Goal: Browse casually: Explore the website without a specific task or goal

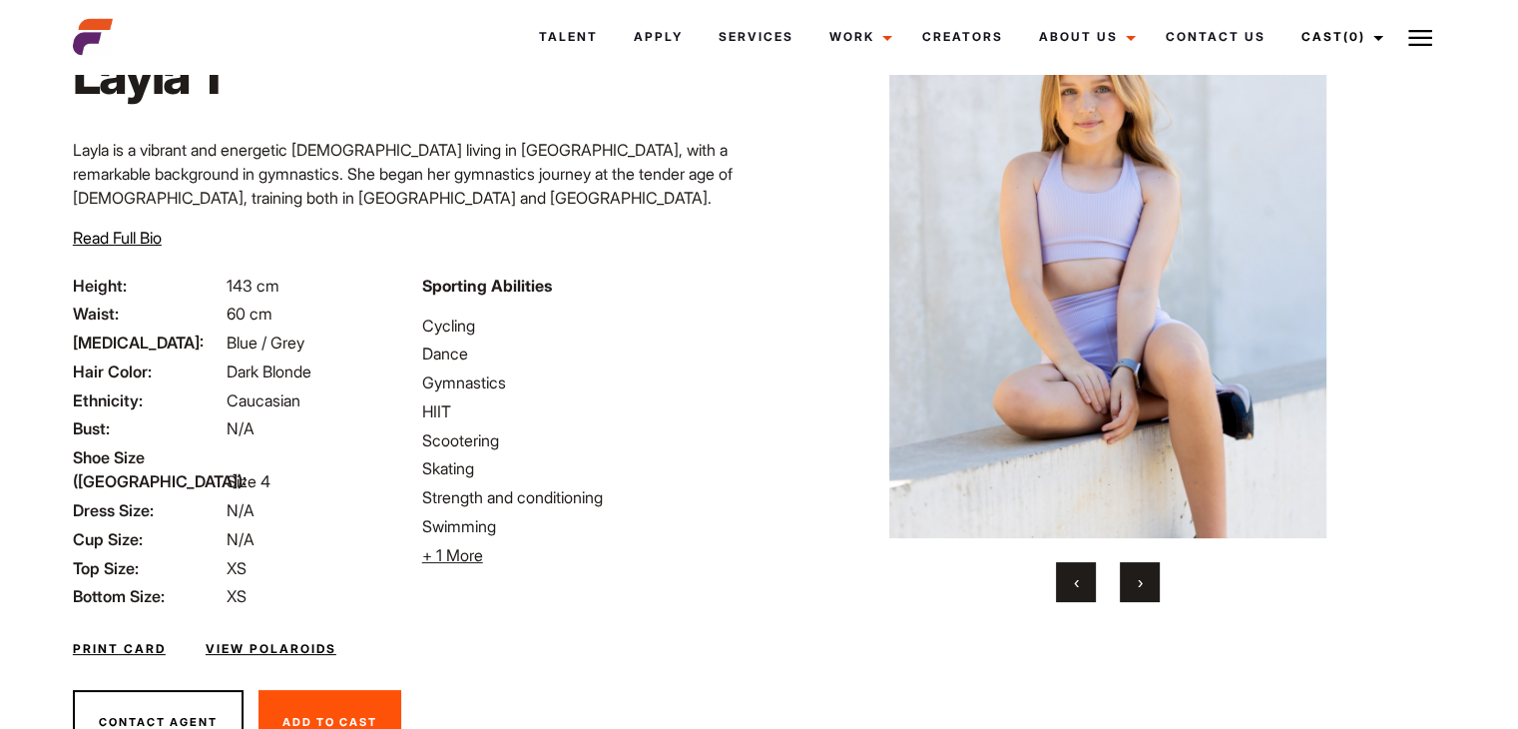
scroll to position [203, 0]
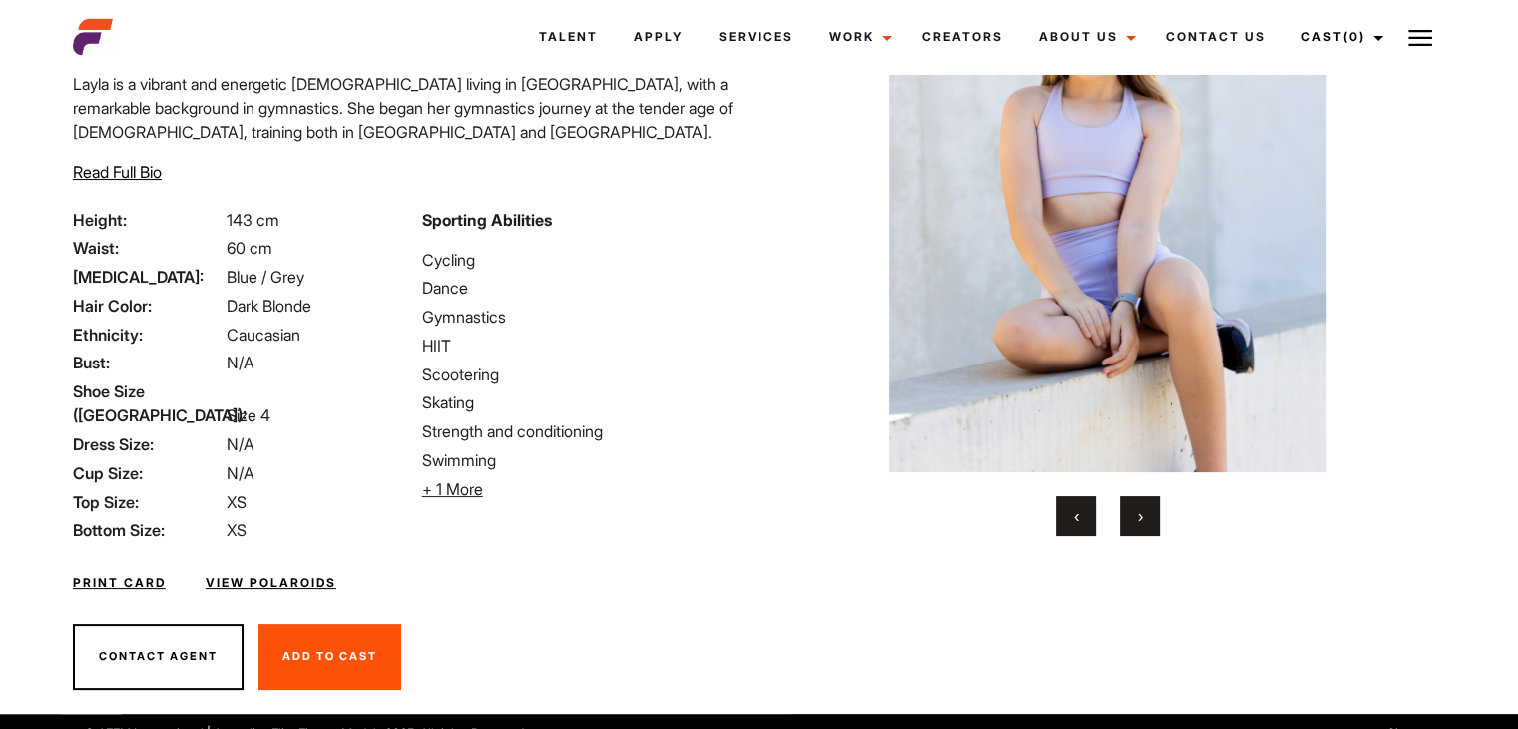
click at [1135, 506] on button "›" at bounding box center [1140, 516] width 40 height 40
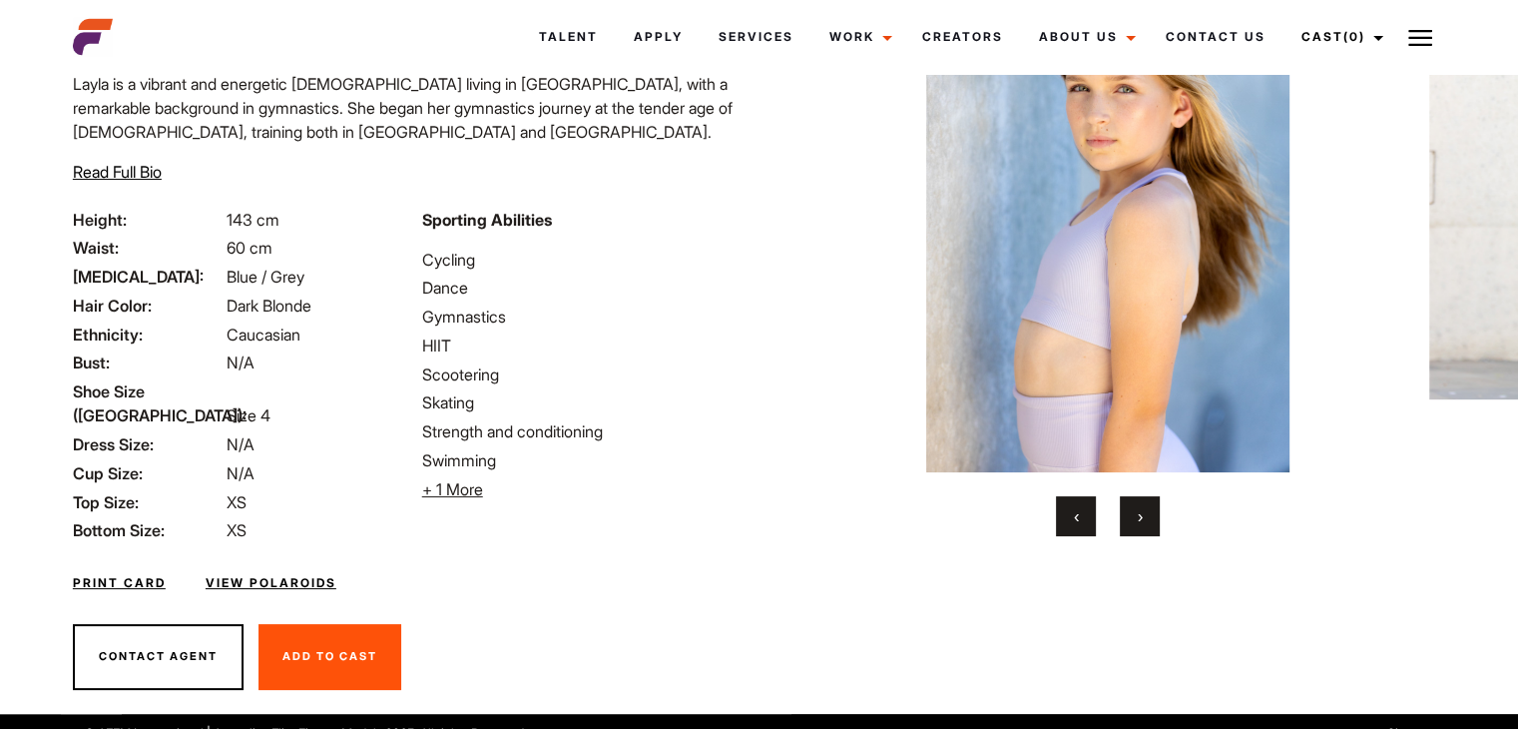
click at [1135, 506] on button "›" at bounding box center [1140, 516] width 40 height 40
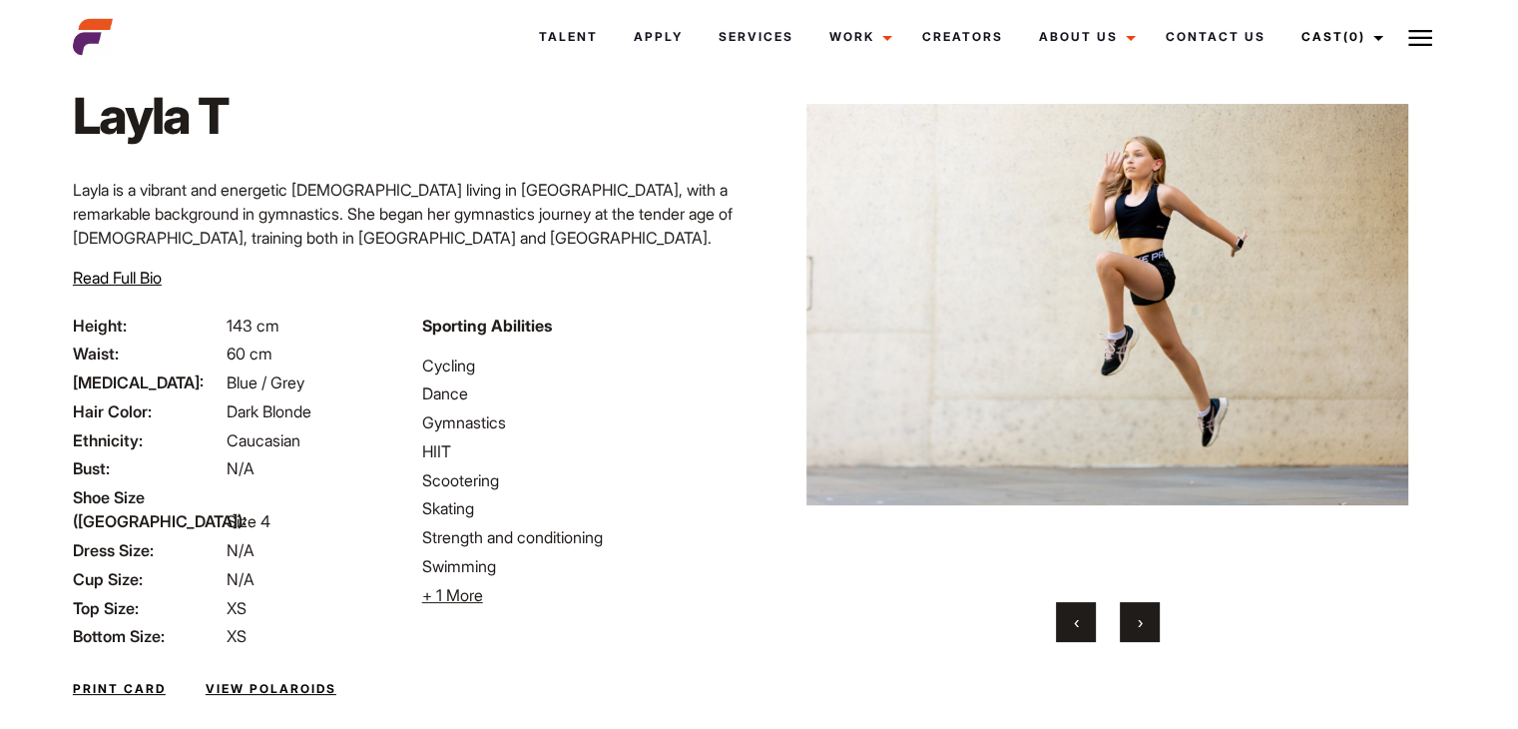
scroll to position [3, 0]
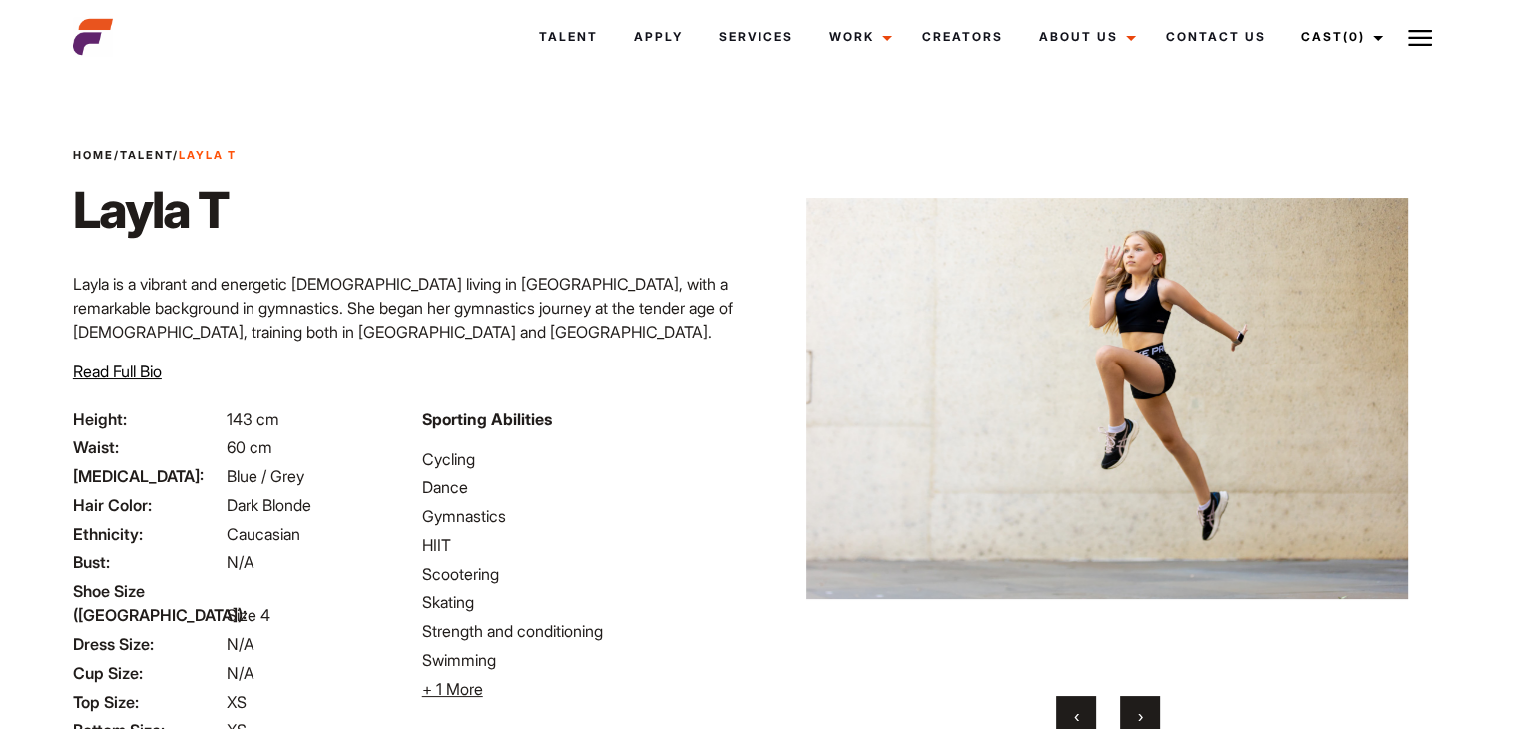
click at [1136, 712] on button "›" at bounding box center [1140, 716] width 40 height 40
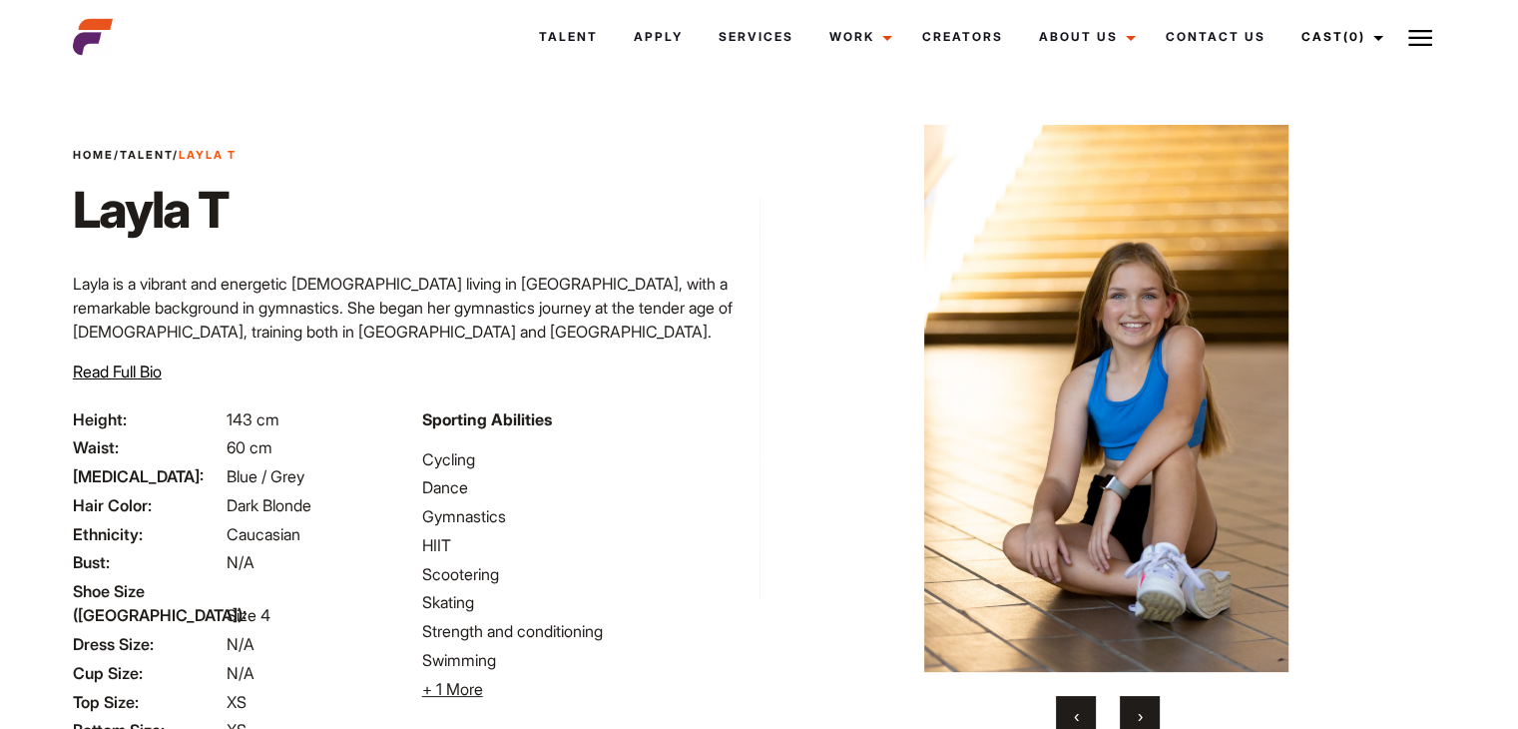
click at [1136, 712] on button "›" at bounding box center [1140, 716] width 40 height 40
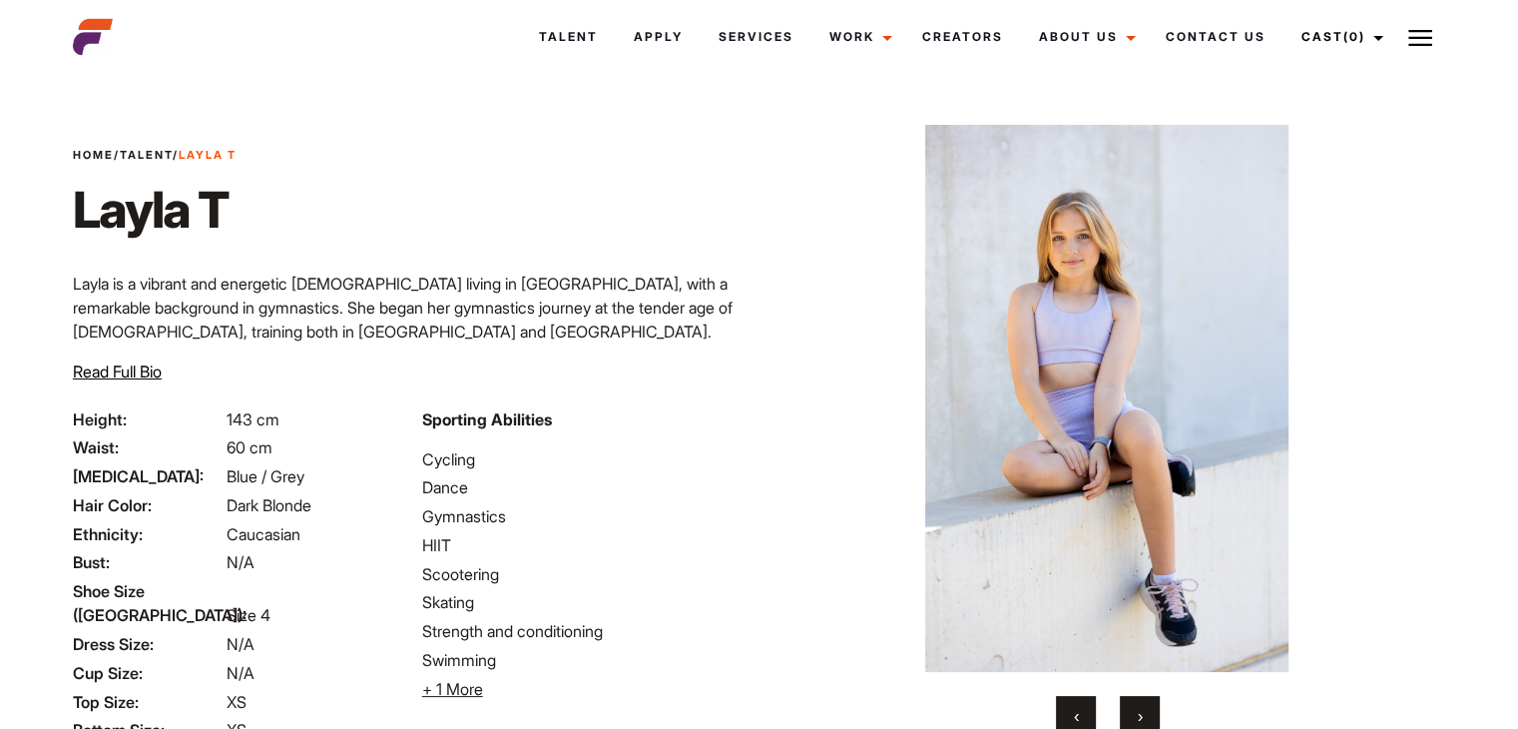
click at [1136, 712] on button "›" at bounding box center [1140, 716] width 40 height 40
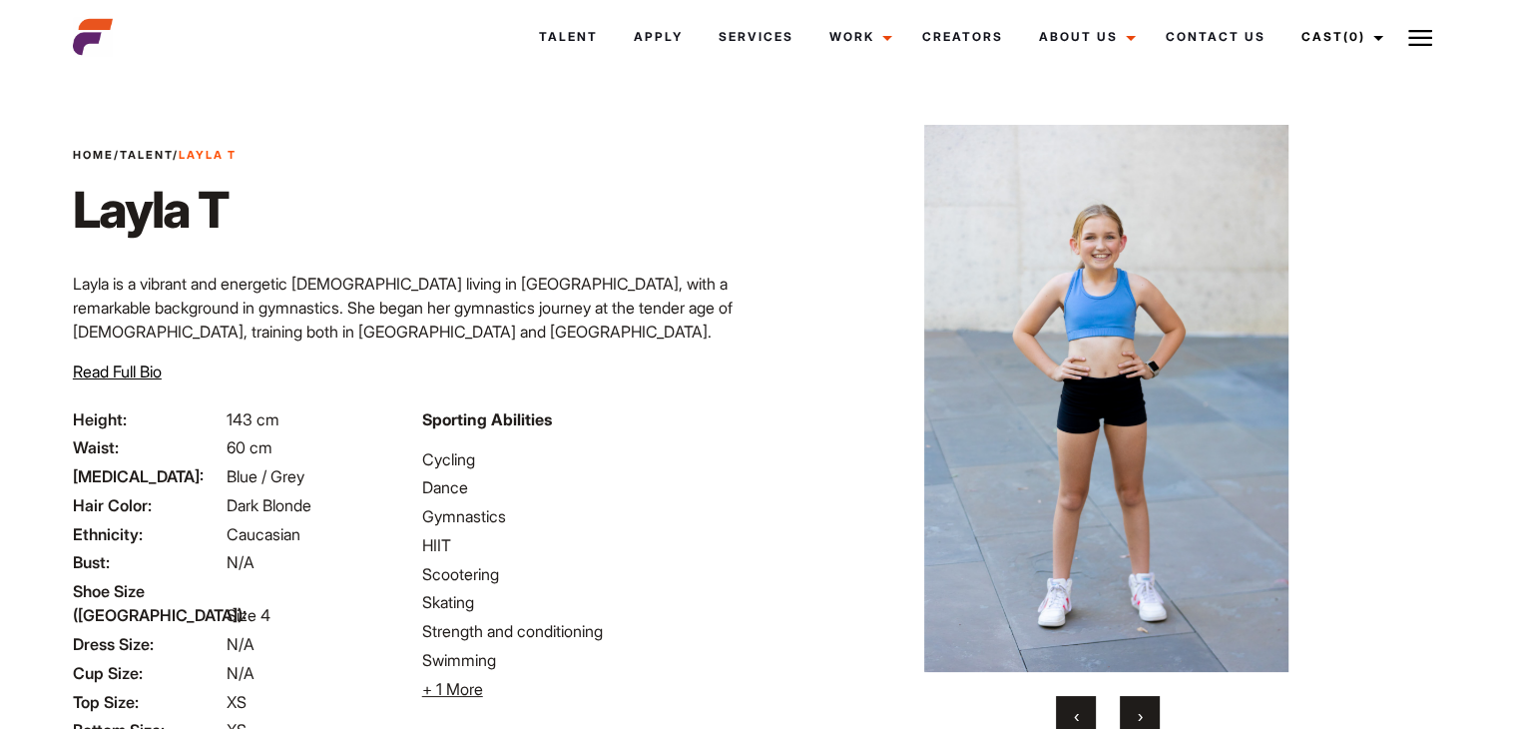
click at [1136, 712] on button "›" at bounding box center [1140, 716] width 40 height 40
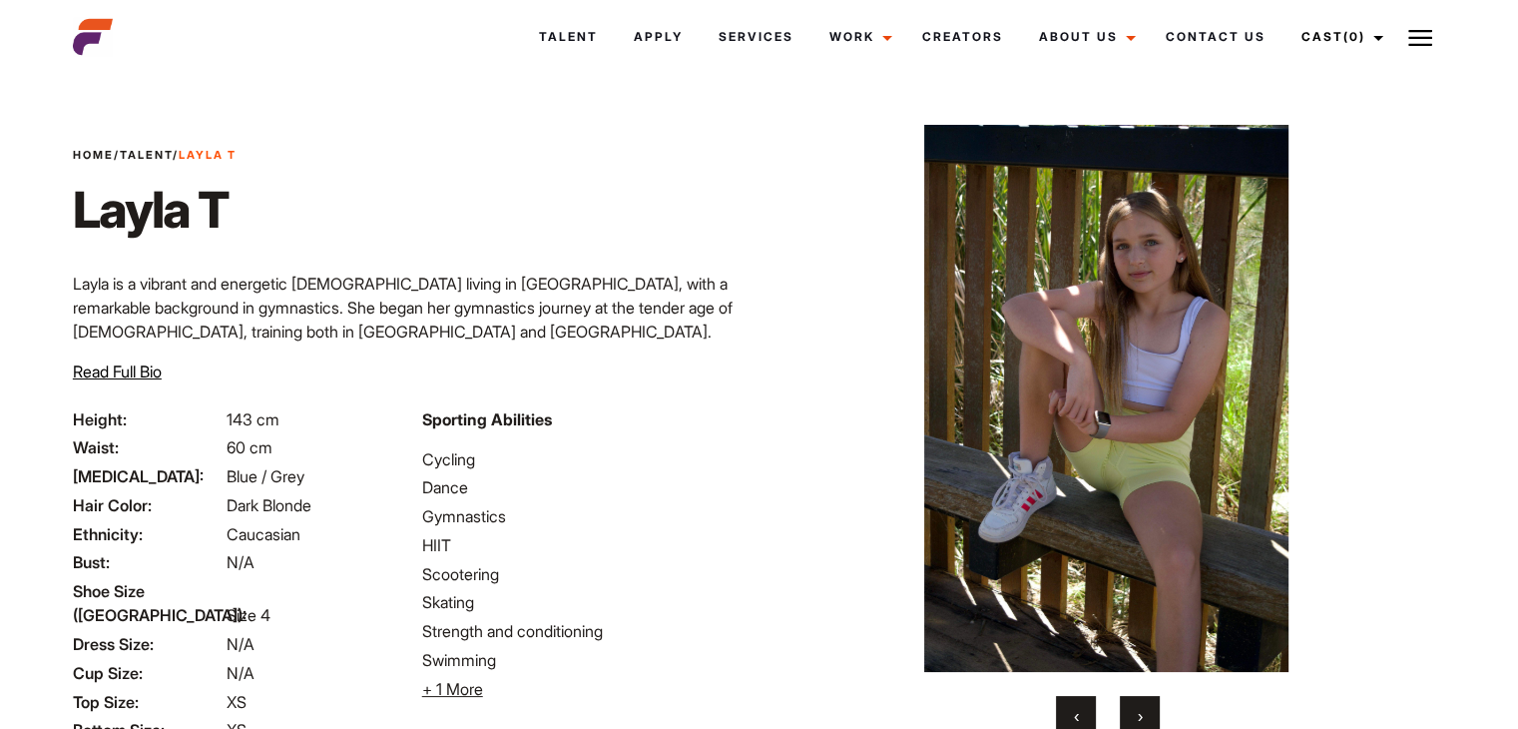
click at [1136, 712] on button "›" at bounding box center [1140, 716] width 40 height 40
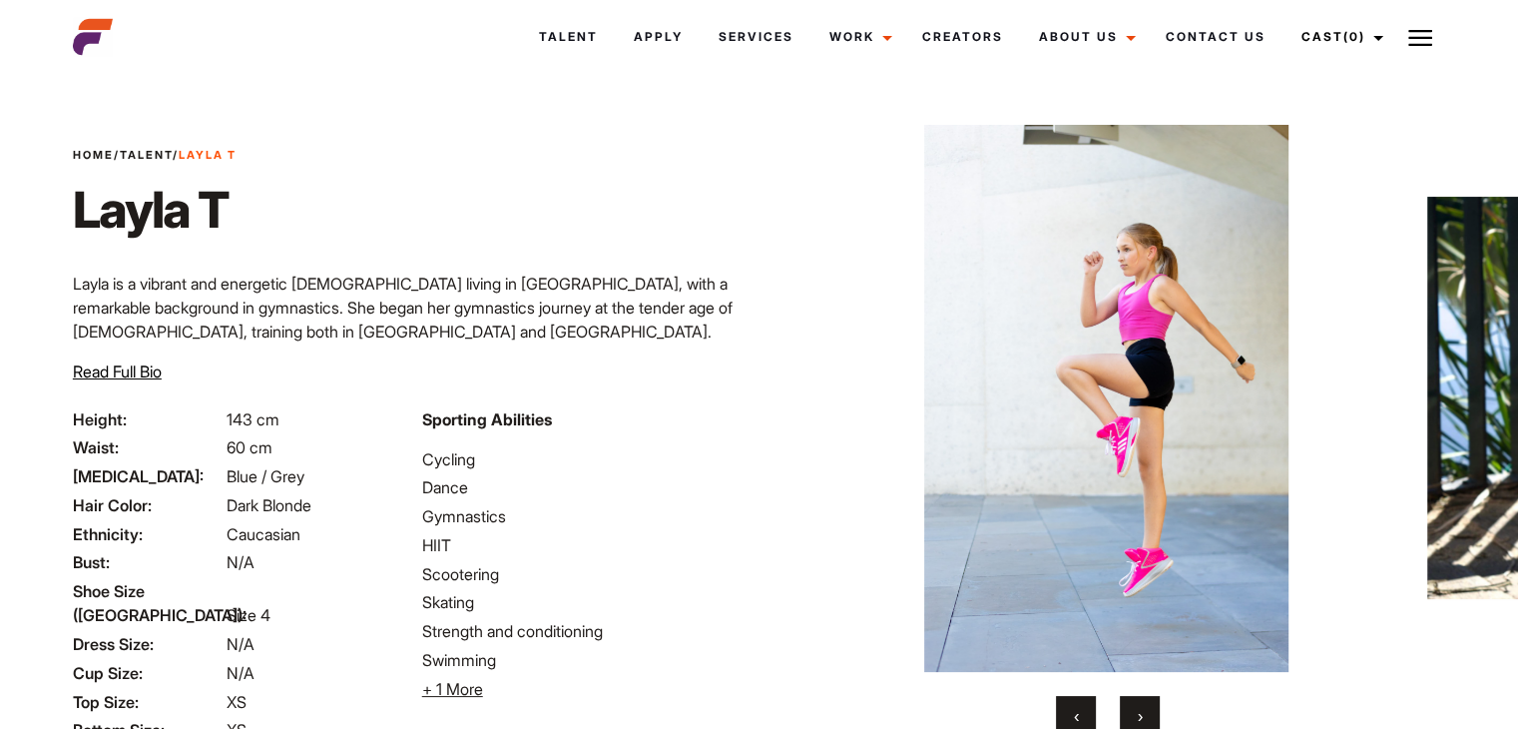
click at [1070, 711] on button "‹" at bounding box center [1076, 716] width 40 height 40
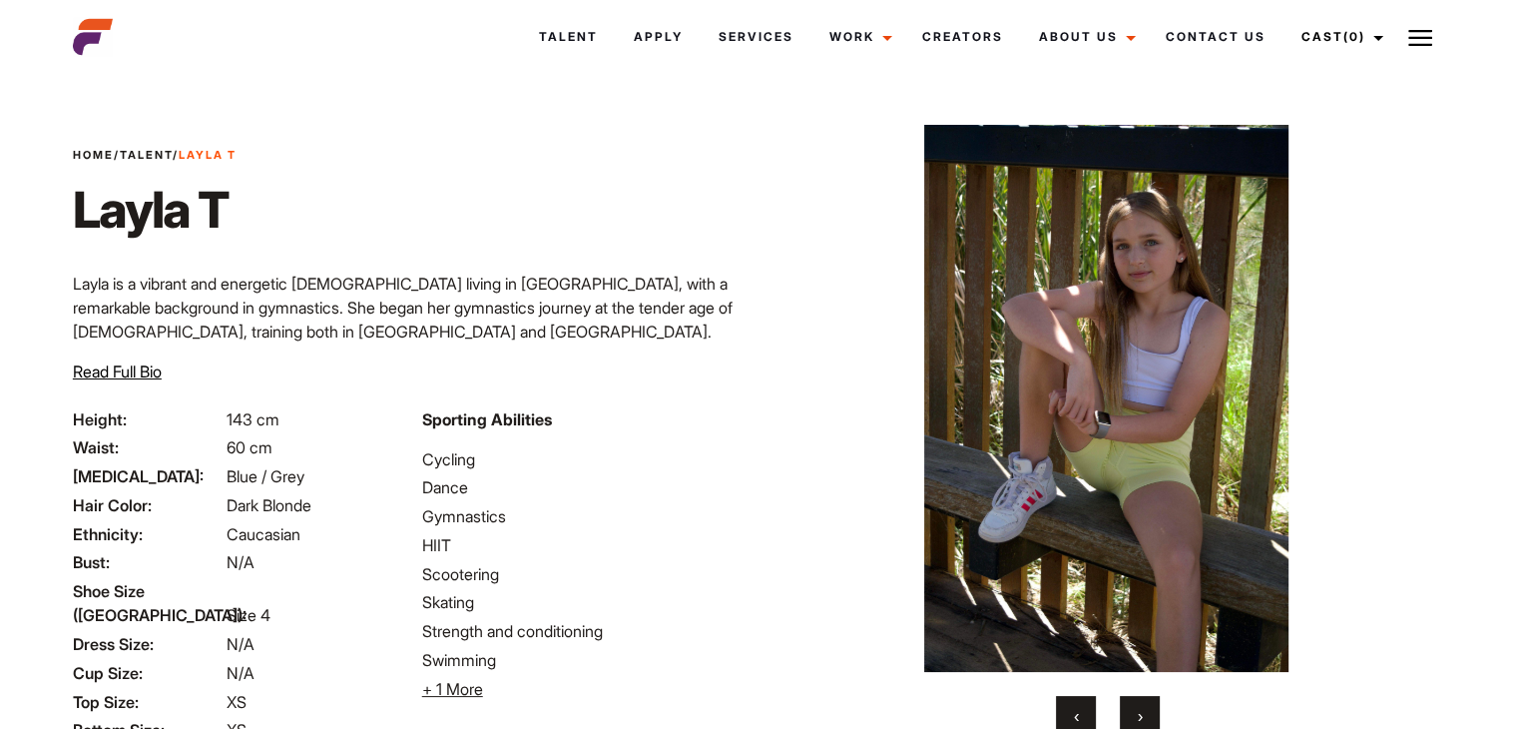
drag, startPoint x: 1024, startPoint y: 138, endPoint x: 997, endPoint y: 197, distance: 64.8
click at [1129, 704] on button "›" at bounding box center [1140, 716] width 40 height 40
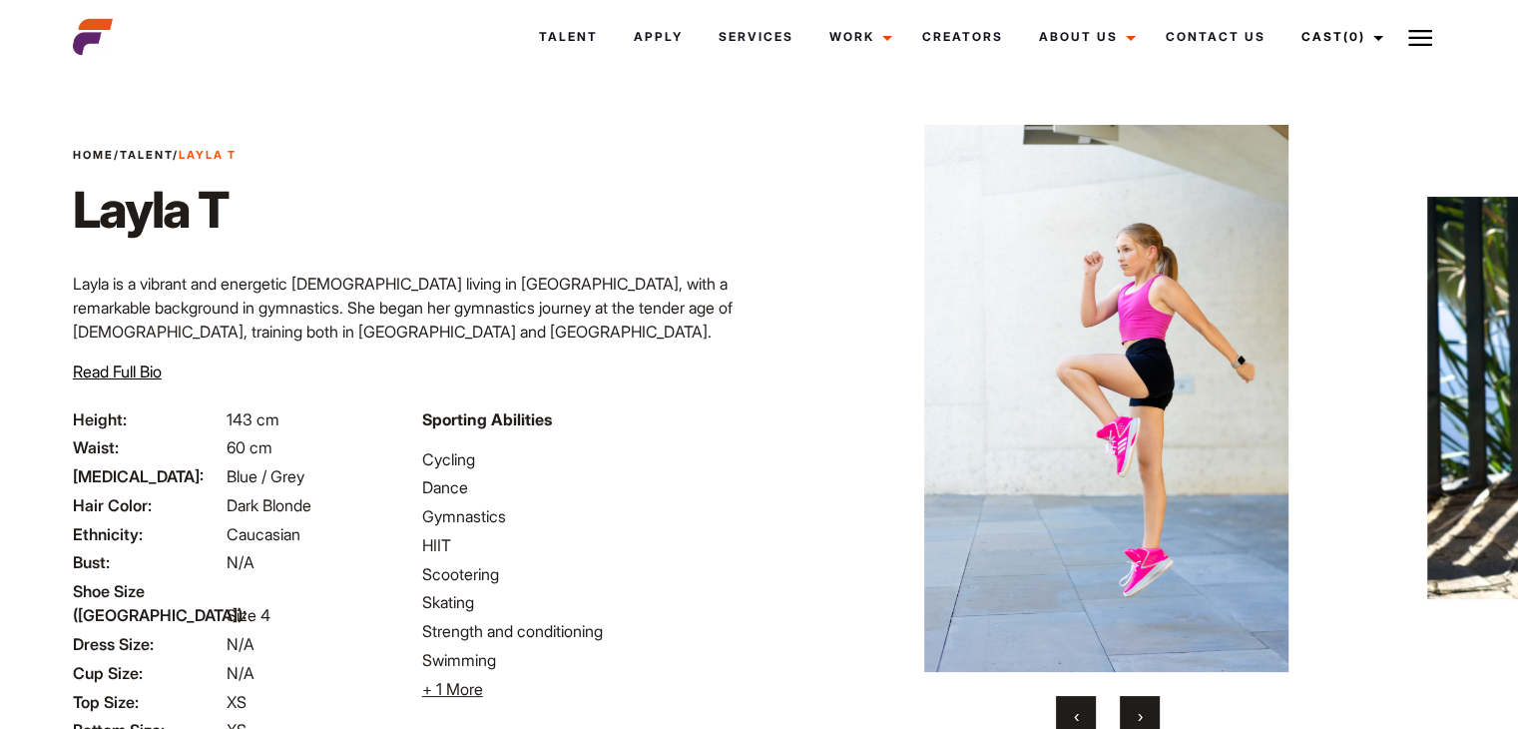
click at [1129, 704] on button "›" at bounding box center [1140, 716] width 40 height 40
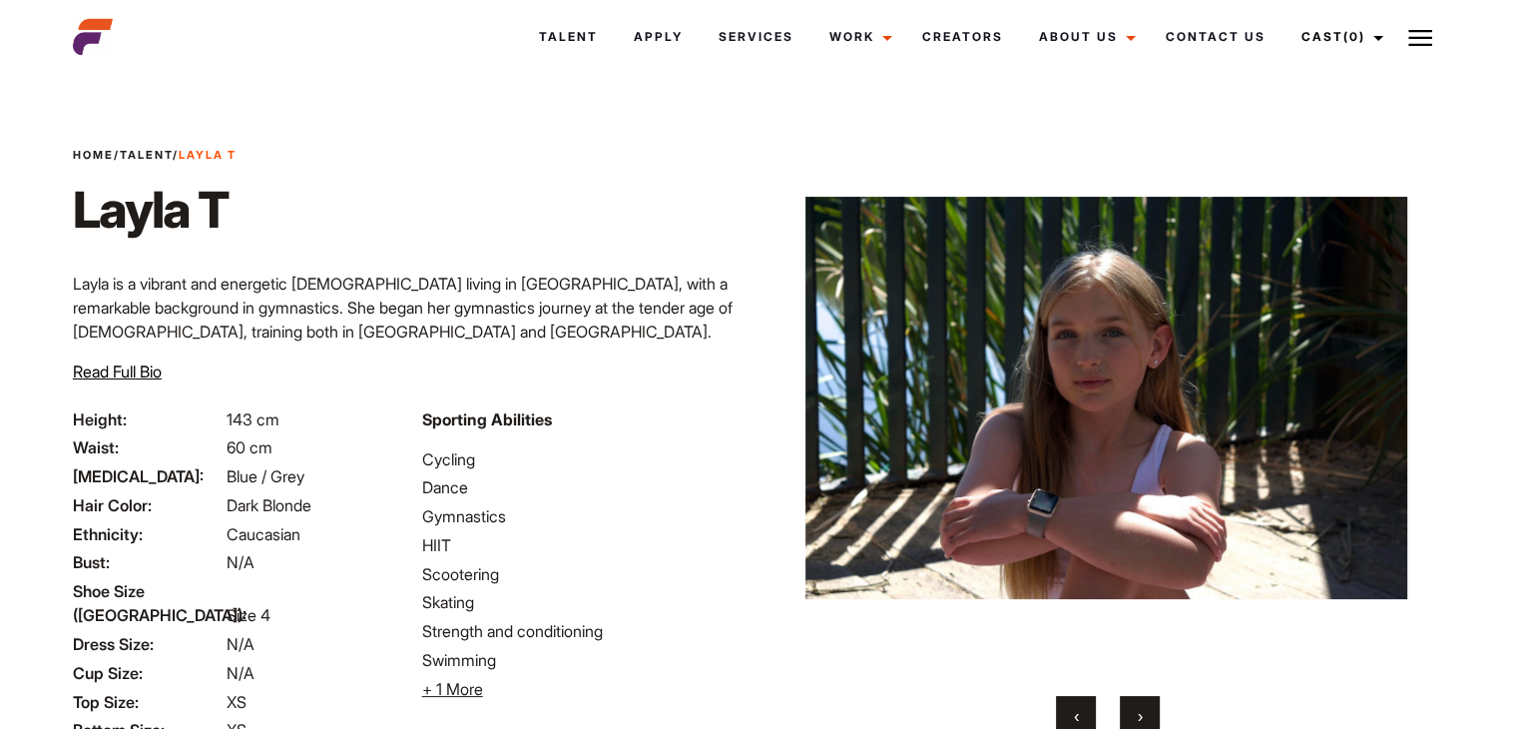
click at [1129, 704] on button "›" at bounding box center [1140, 716] width 40 height 40
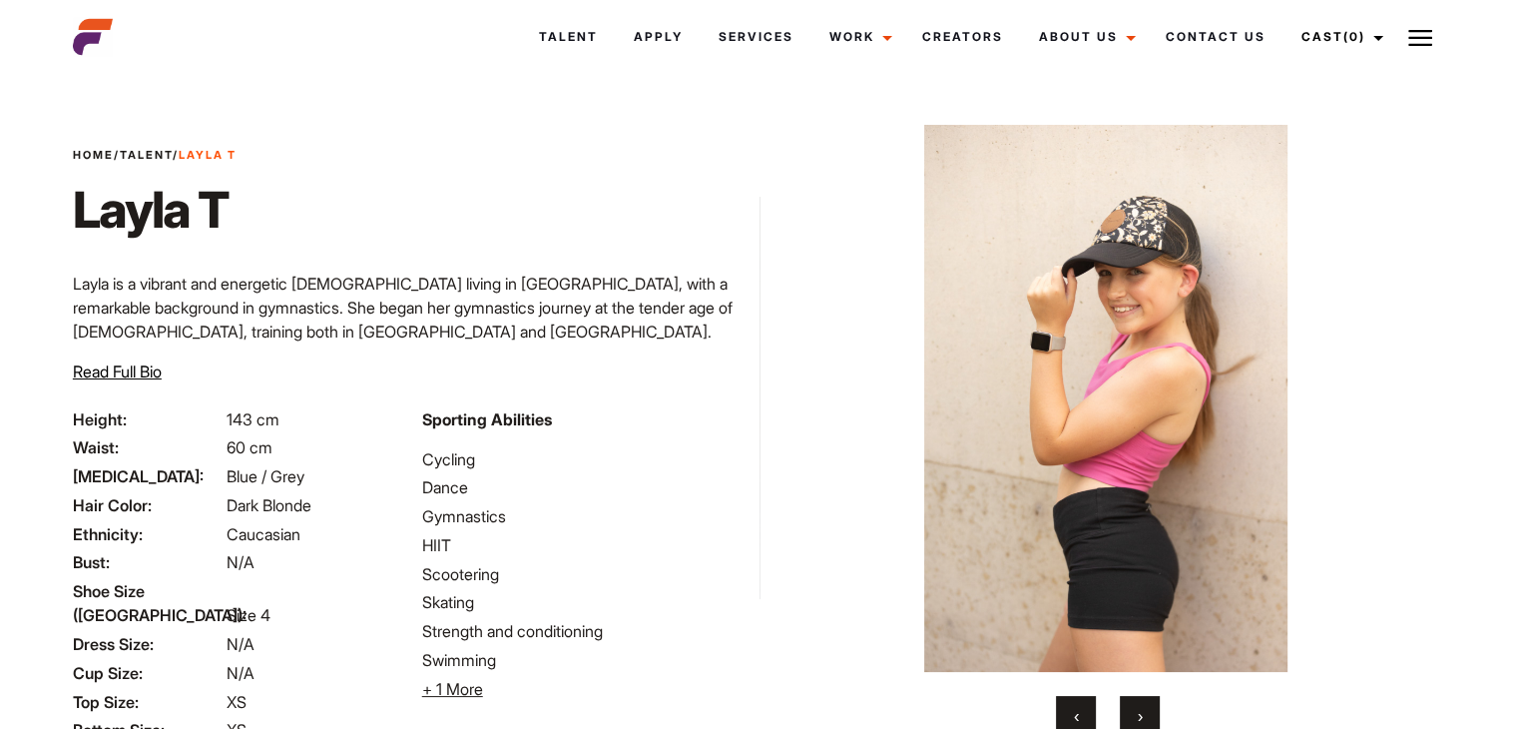
click at [1129, 704] on button "›" at bounding box center [1140, 716] width 40 height 40
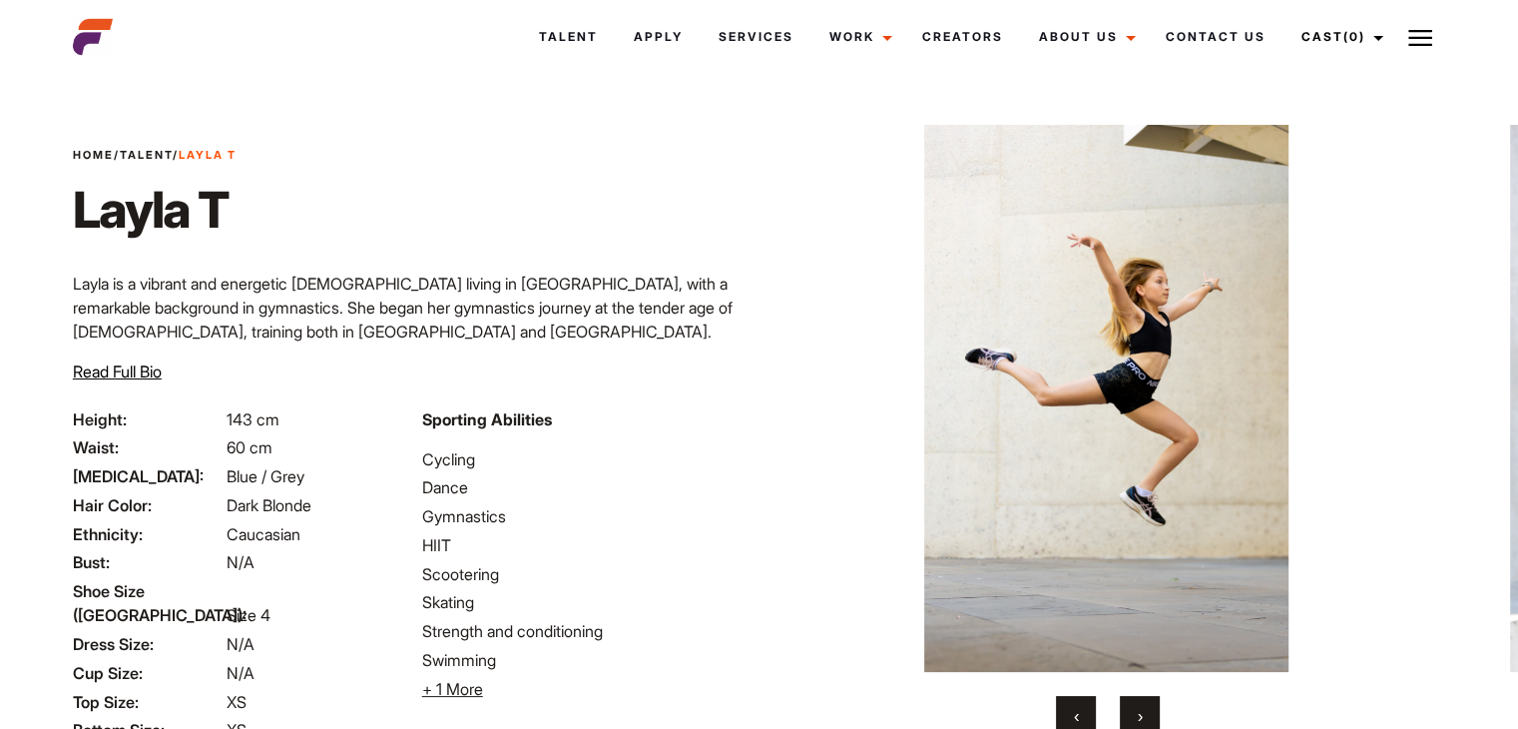
click at [1129, 704] on button "›" at bounding box center [1140, 716] width 40 height 40
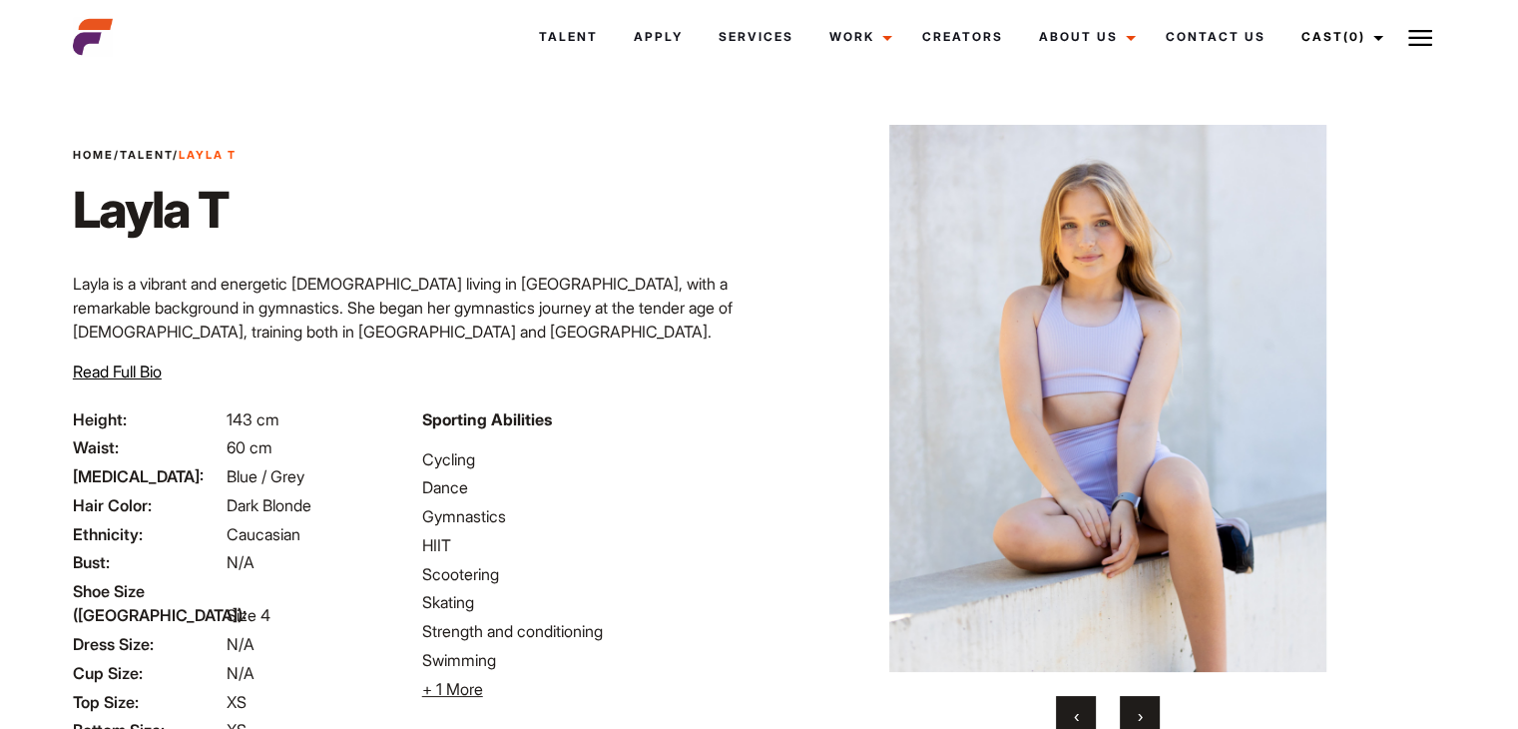
click at [1129, 704] on button "›" at bounding box center [1140, 716] width 40 height 40
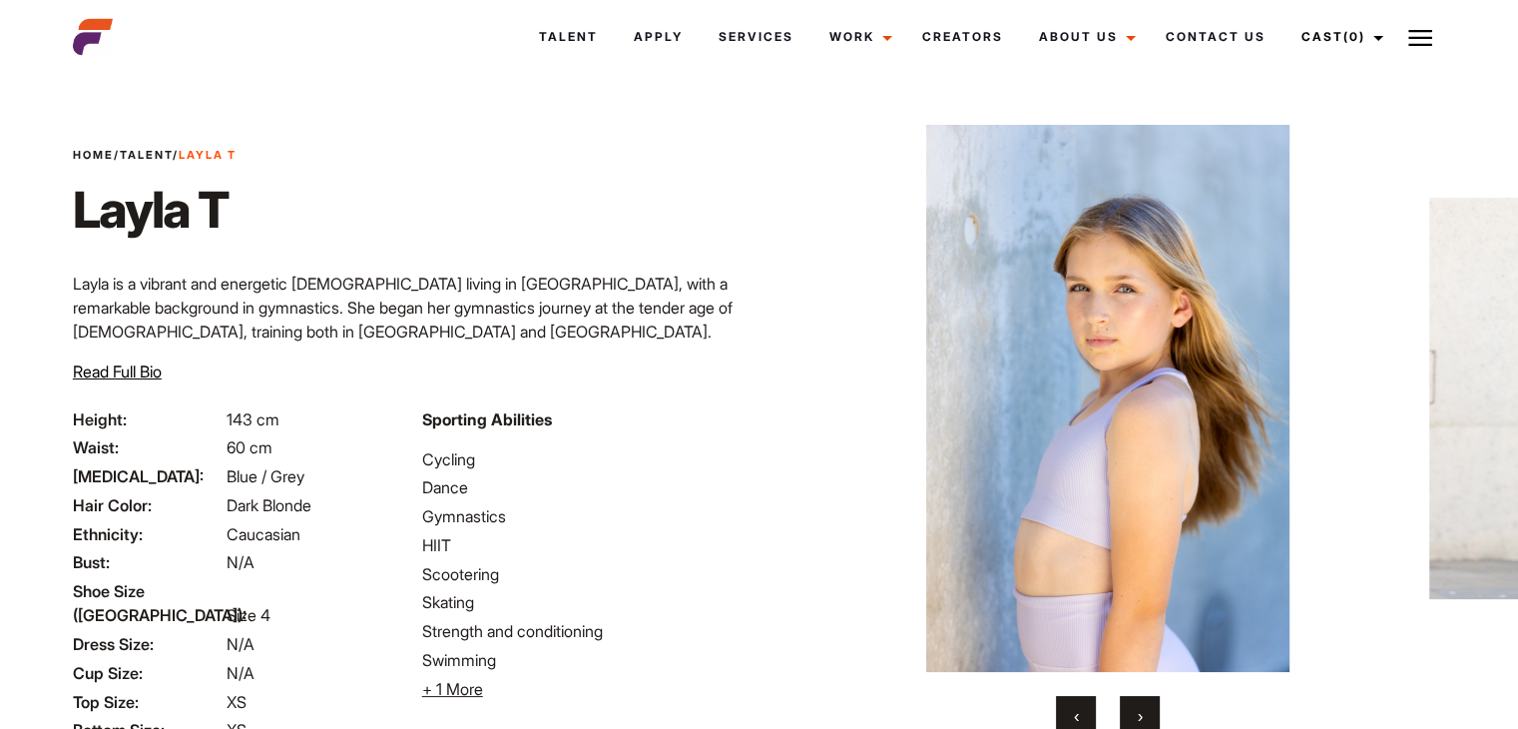
click at [1129, 704] on button "›" at bounding box center [1140, 716] width 40 height 40
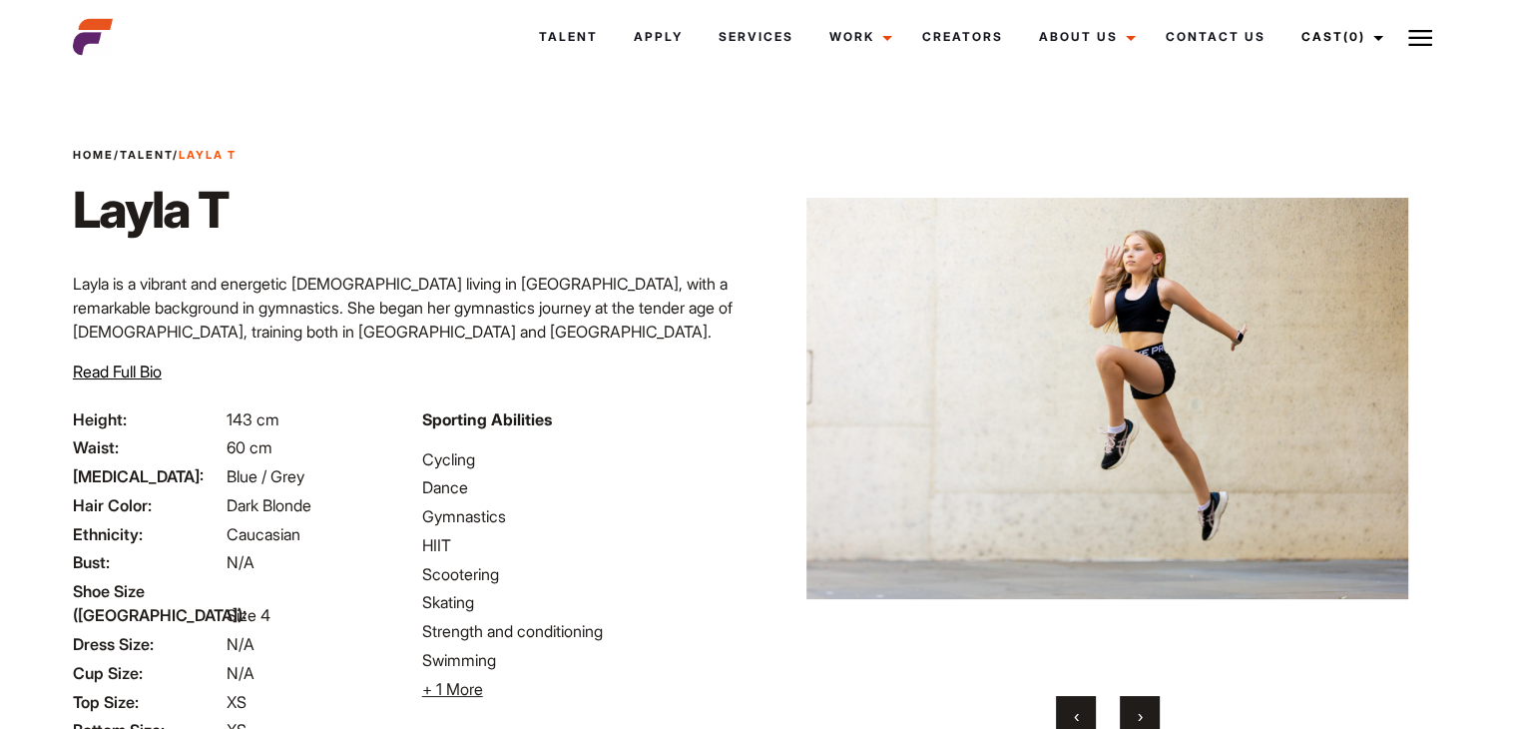
click at [1129, 704] on button "›" at bounding box center [1140, 716] width 40 height 40
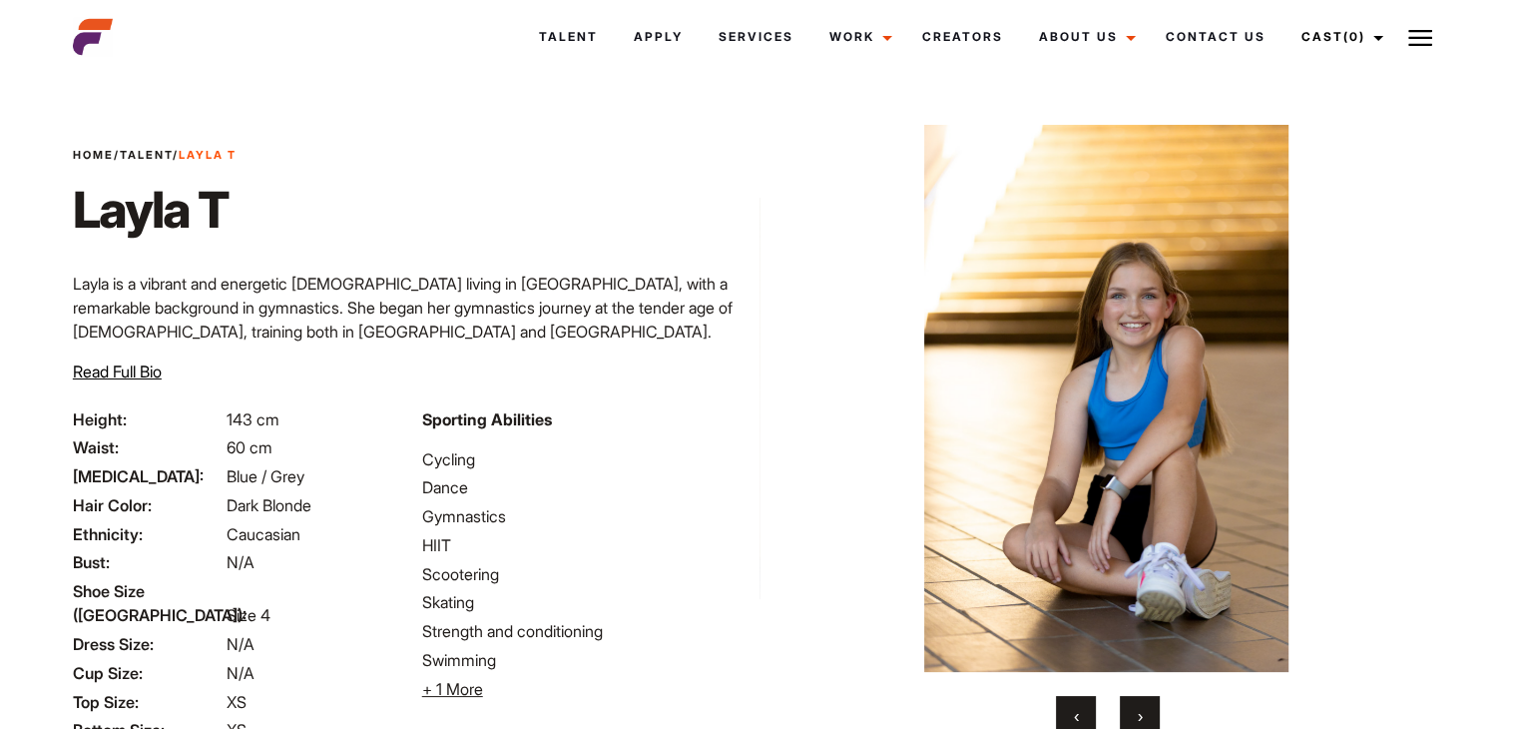
click at [1129, 704] on button "›" at bounding box center [1140, 716] width 40 height 40
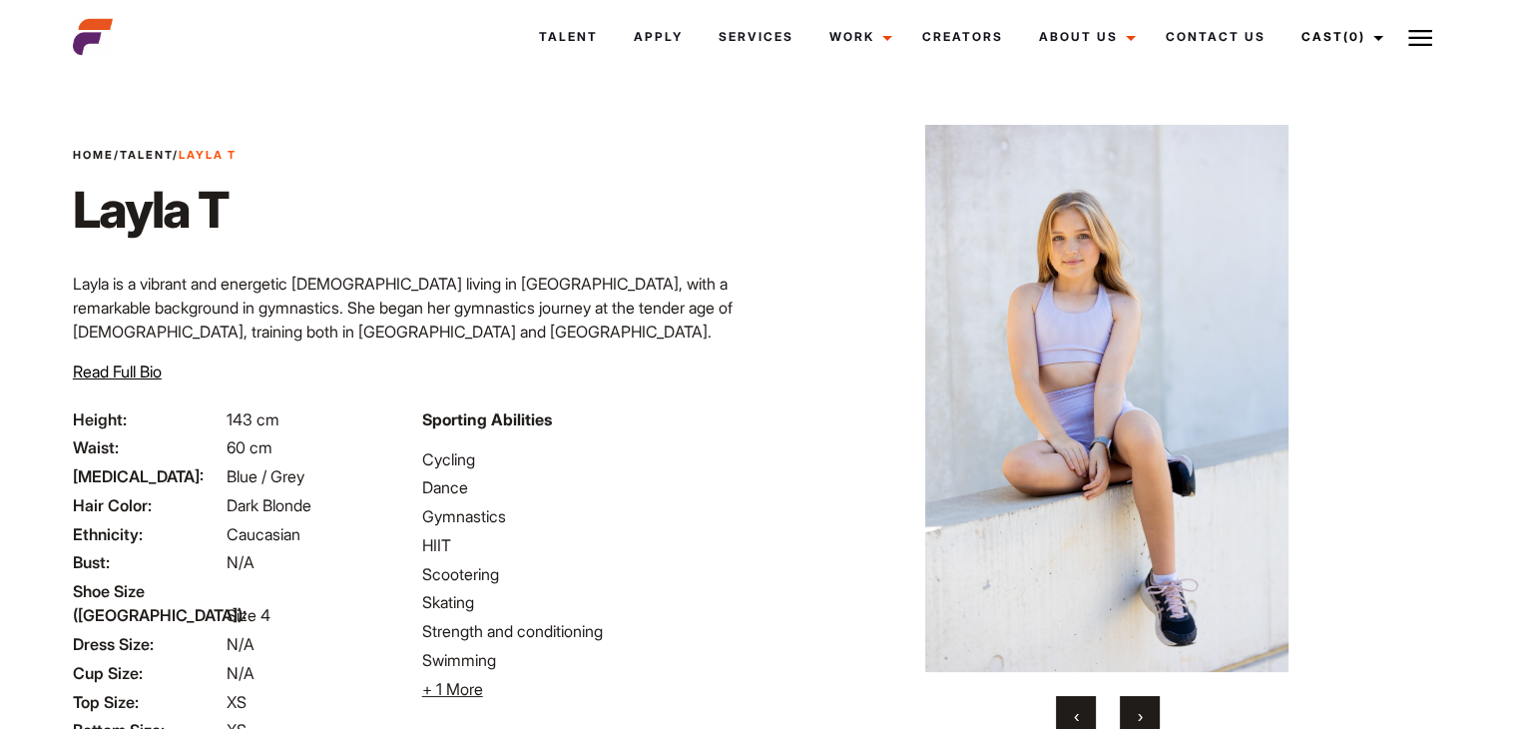
click at [1129, 704] on button "›" at bounding box center [1140, 716] width 40 height 40
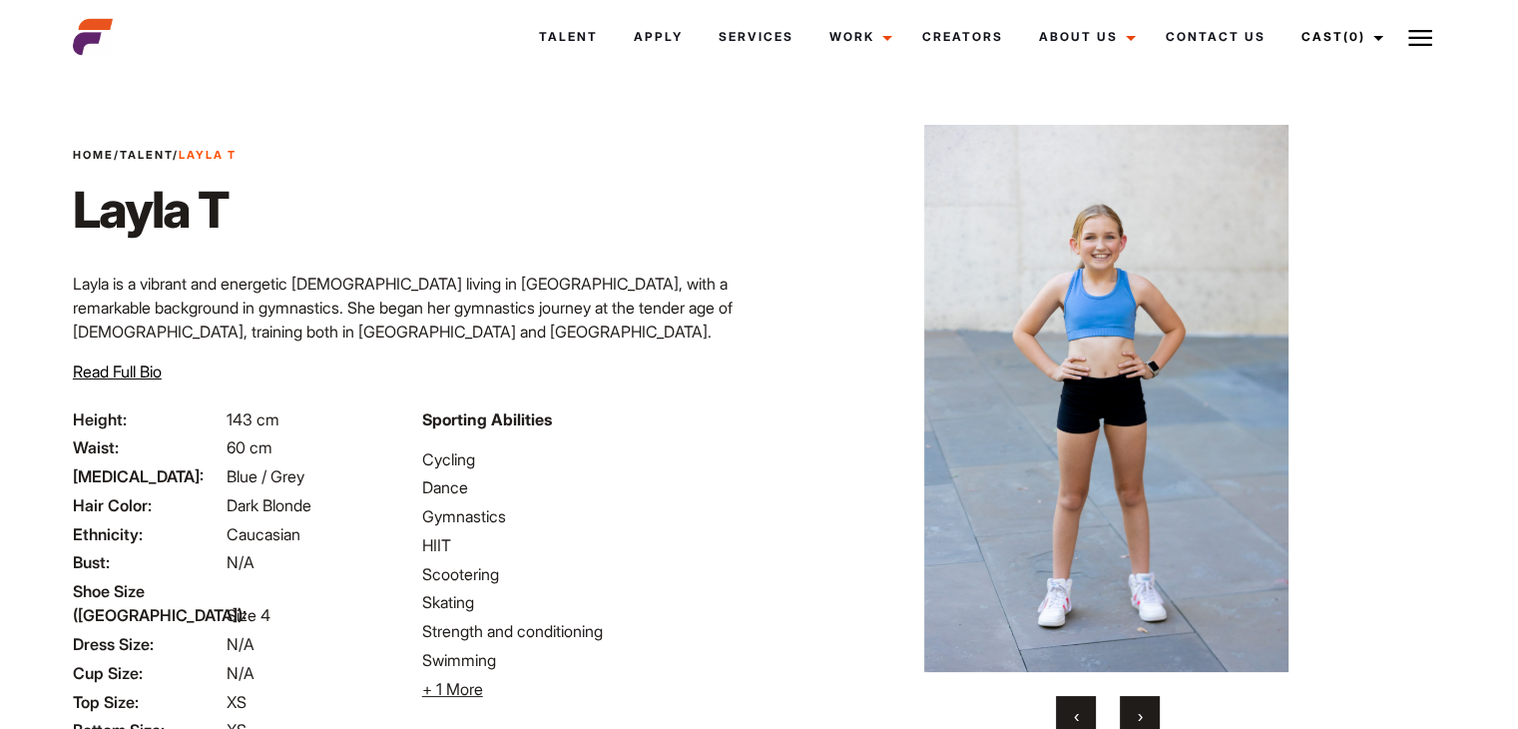
click at [1129, 704] on button "›" at bounding box center [1140, 716] width 40 height 40
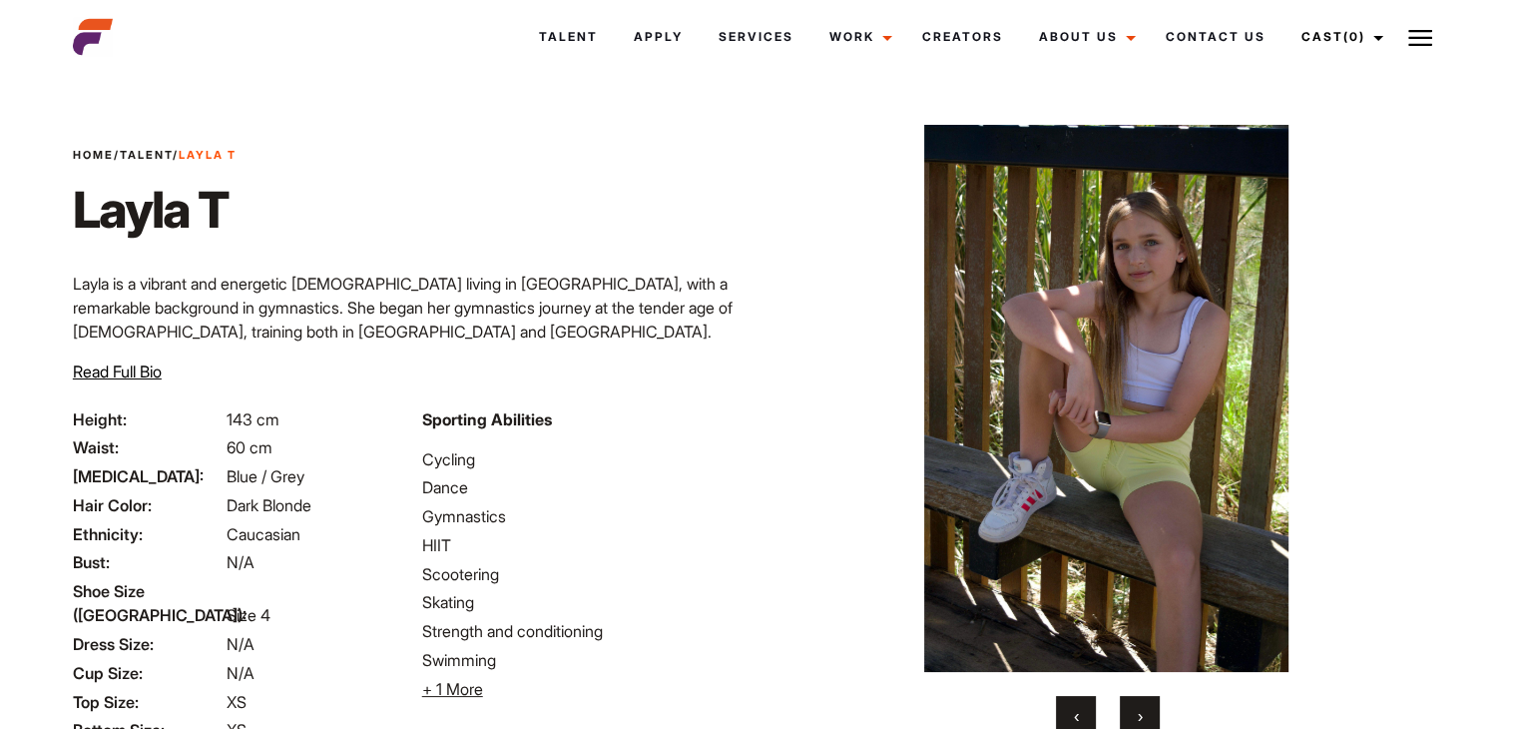
click at [1129, 704] on button "›" at bounding box center [1140, 716] width 40 height 40
